Goal: Use online tool/utility: Utilize a website feature to perform a specific function

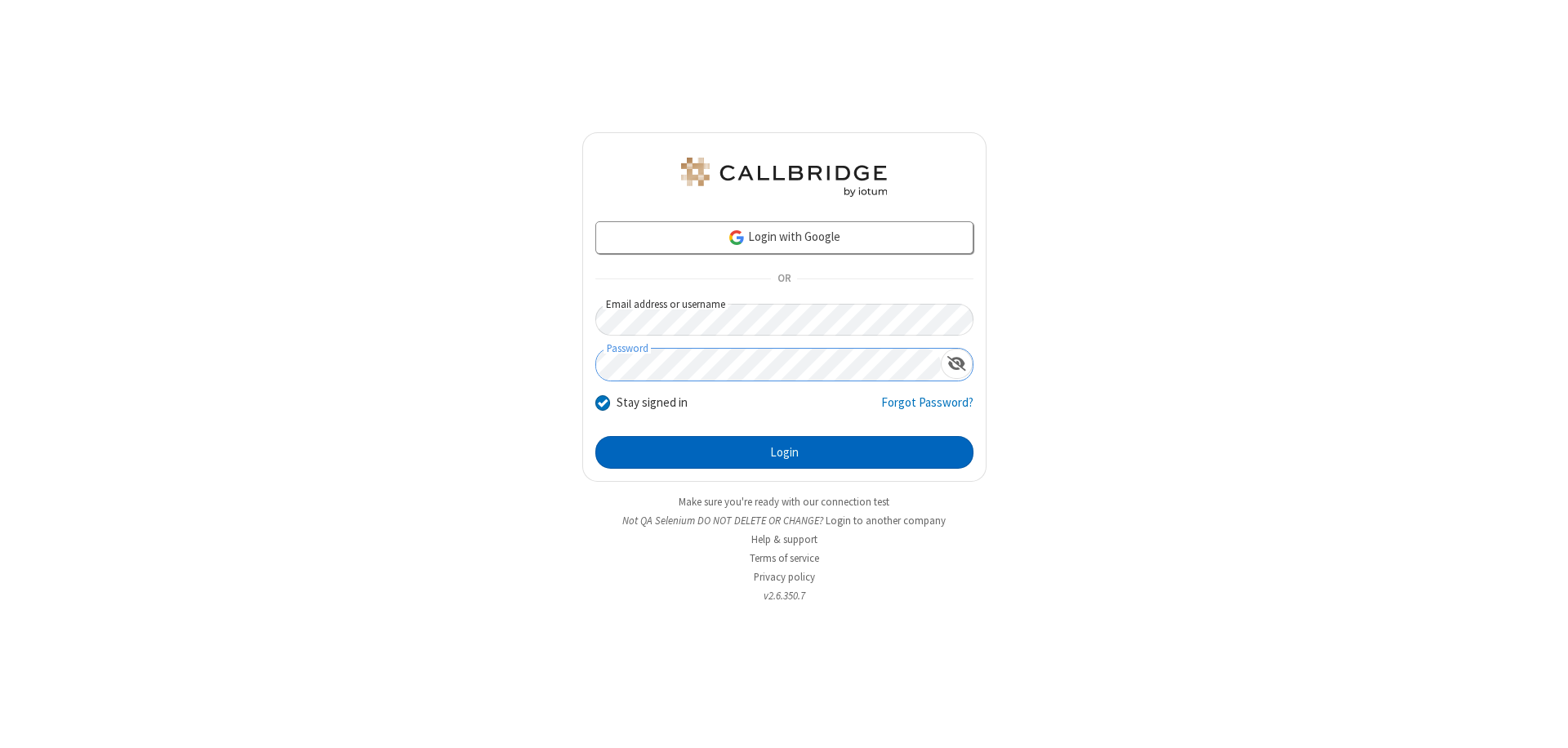
click at [784, 452] on button "Login" at bounding box center [784, 451] width 378 height 32
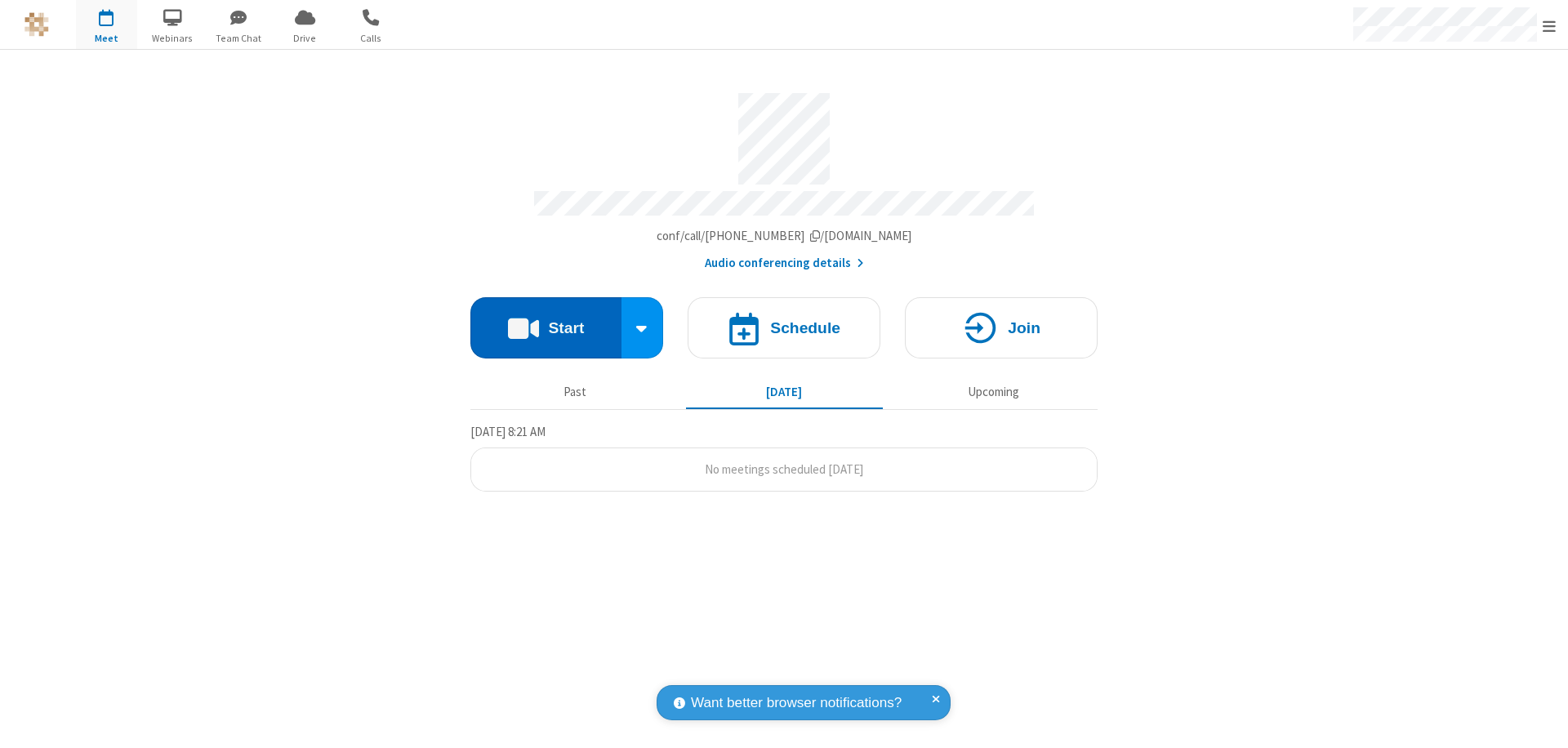
click at [545, 320] on button "Start" at bounding box center [545, 328] width 151 height 61
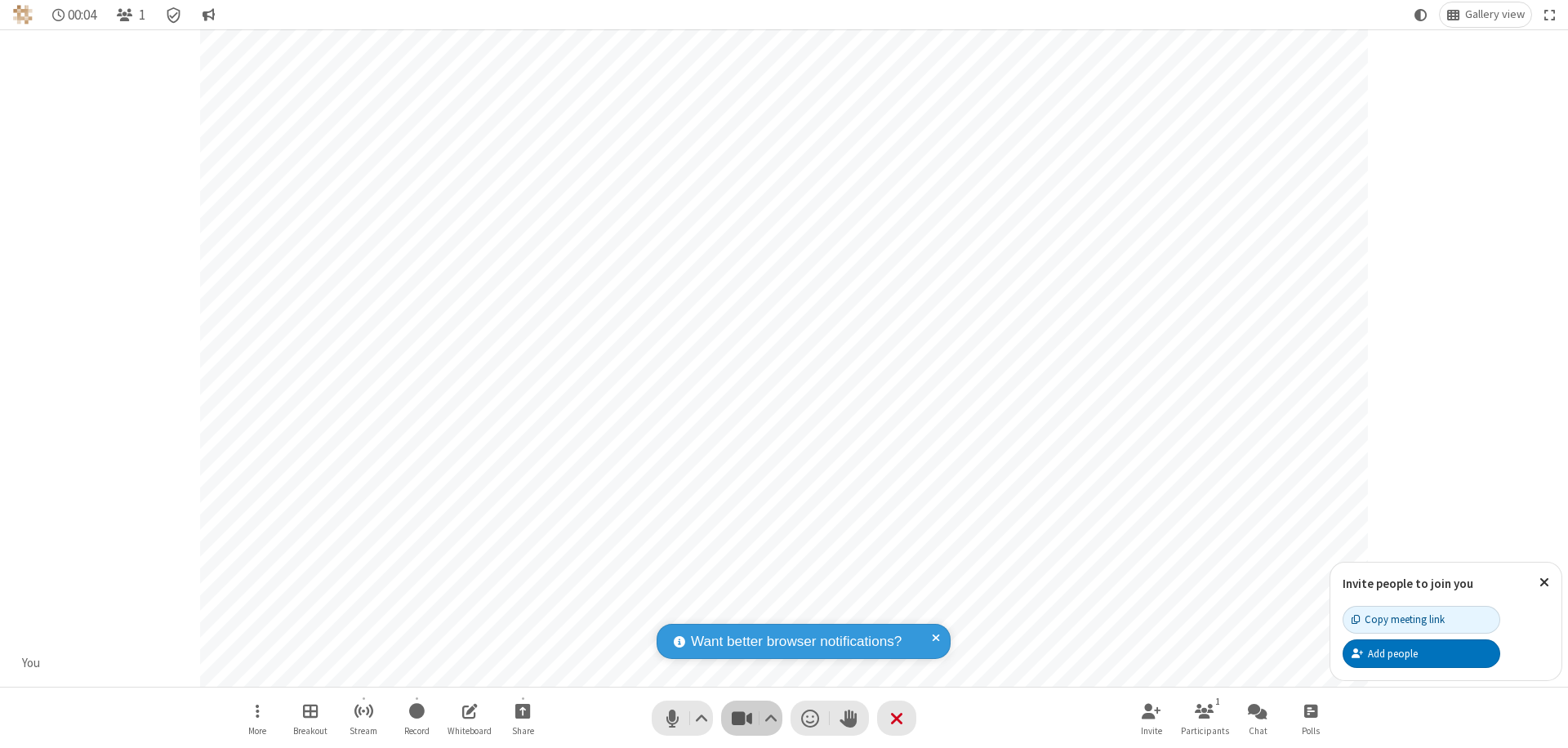
click at [742, 717] on span "Stop video (⌘+Shift+V)" at bounding box center [741, 718] width 24 height 24
click at [742, 717] on span "Start video (⌘+Shift+V)" at bounding box center [741, 718] width 24 height 24
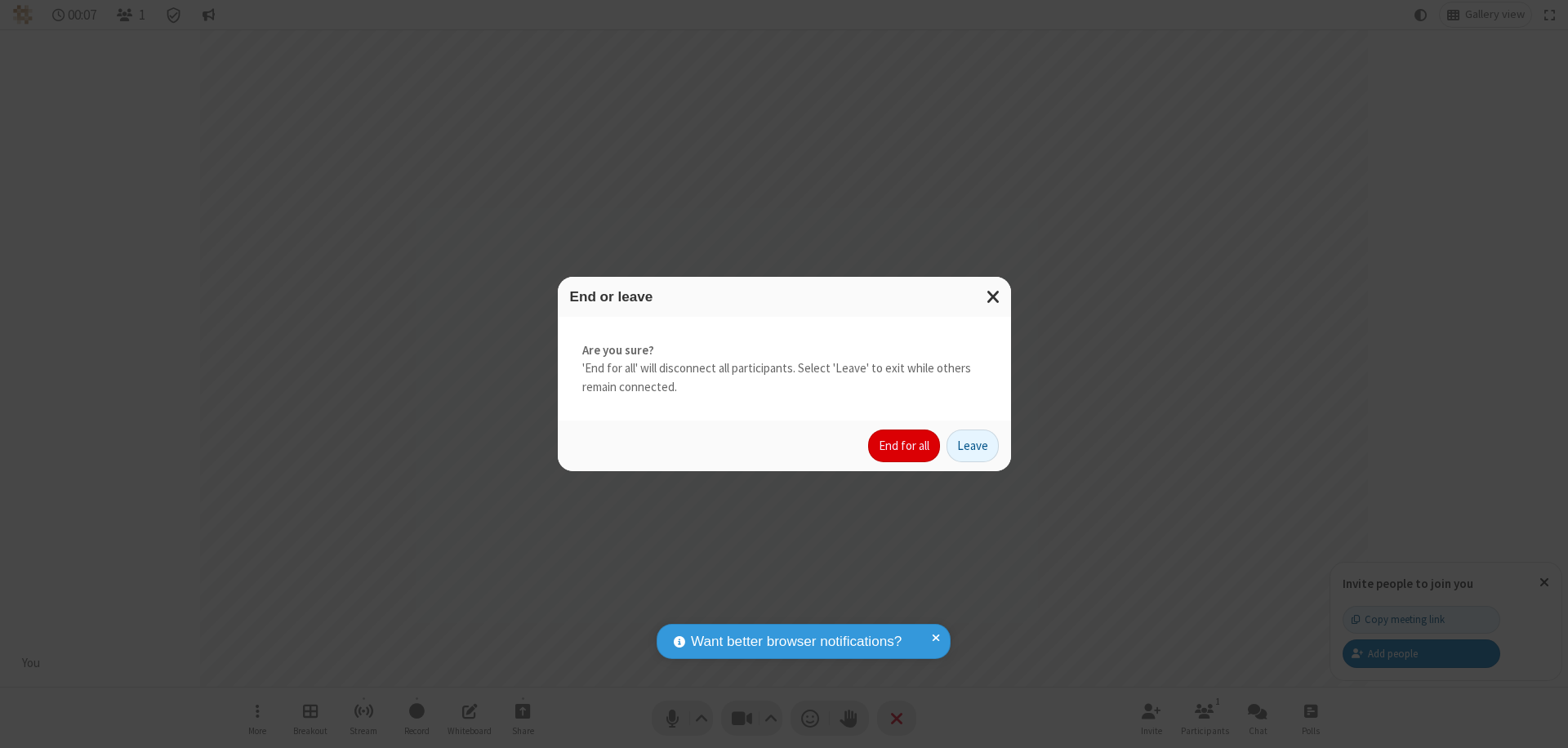
click at [905, 446] on button "End for all" at bounding box center [903, 445] width 71 height 32
